Goal: Information Seeking & Learning: Find specific fact

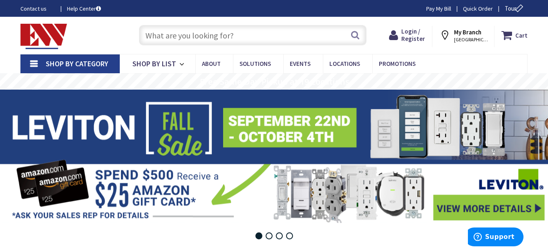
click at [174, 29] on input "text" at bounding box center [253, 35] width 228 height 20
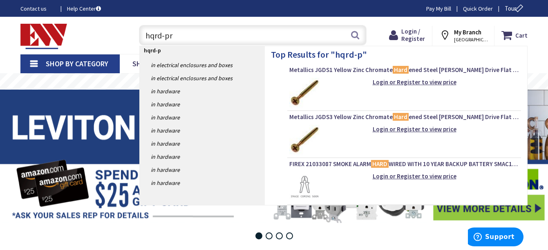
type input "hqrd-pro"
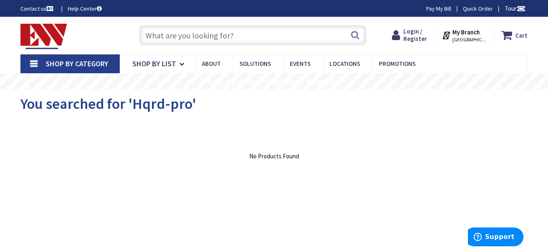
click at [174, 35] on input "text" at bounding box center [253, 35] width 228 height 20
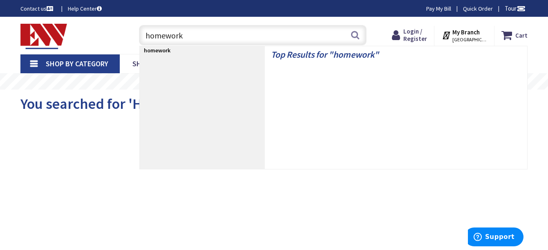
type input "homeworks"
